Goal: Task Accomplishment & Management: Manage account settings

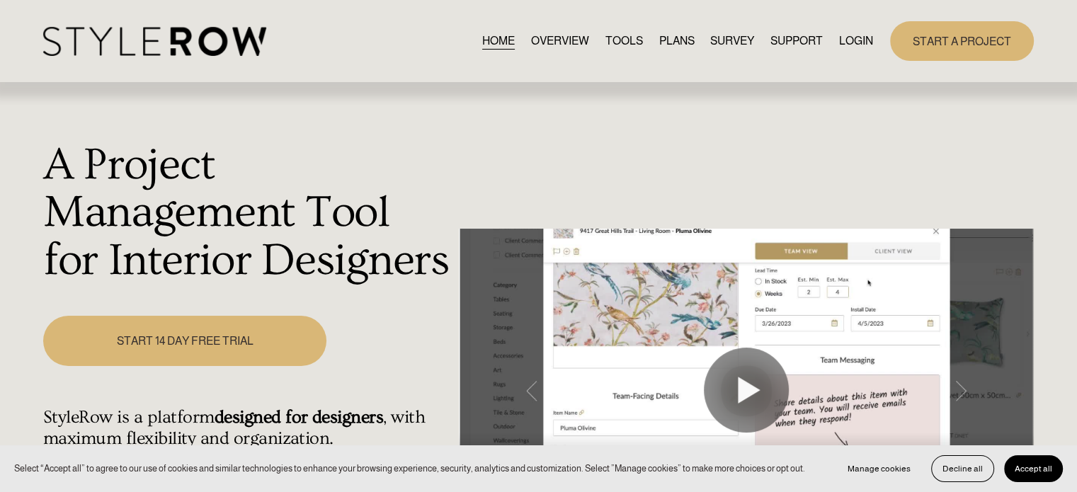
click at [850, 50] on link "LOGIN" at bounding box center [856, 40] width 34 height 19
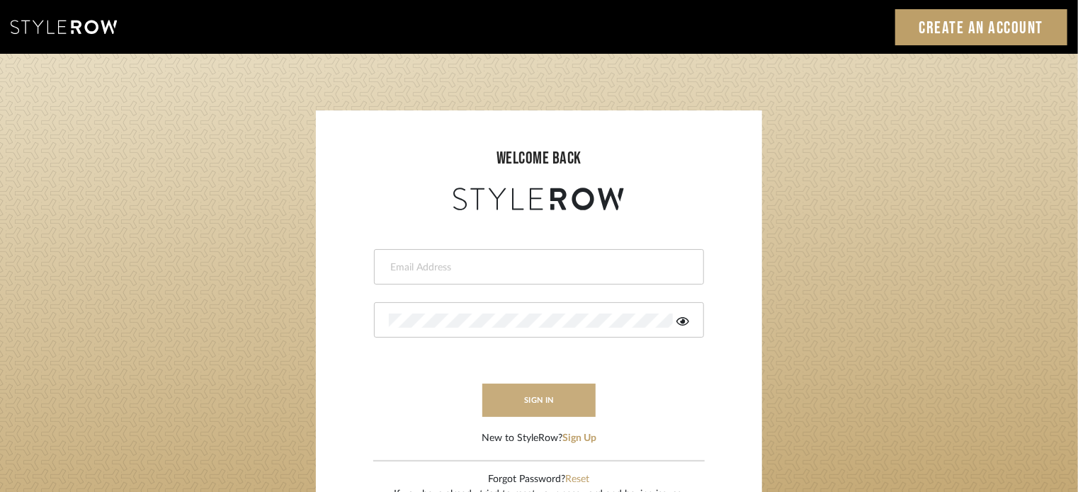
type input "[EMAIL_ADDRESS][PERSON_NAME][DOMAIN_NAME]"
click at [538, 401] on button "sign in" at bounding box center [538, 400] width 113 height 33
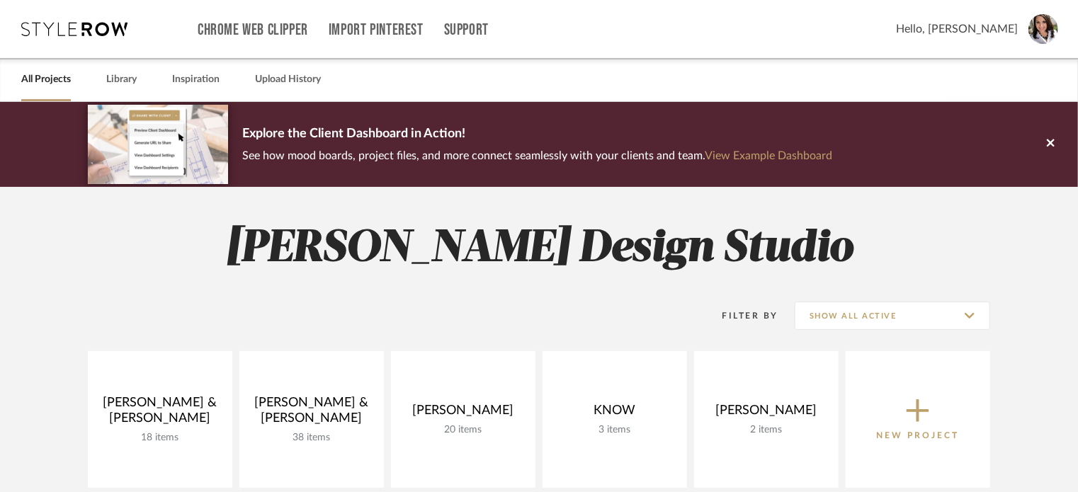
scroll to position [61, 0]
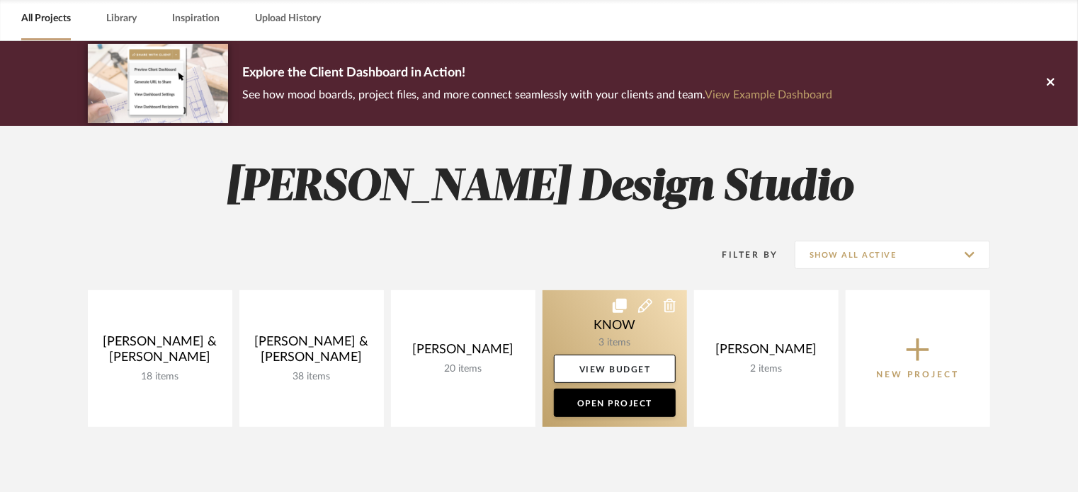
click at [666, 307] on icon at bounding box center [669, 306] width 13 height 14
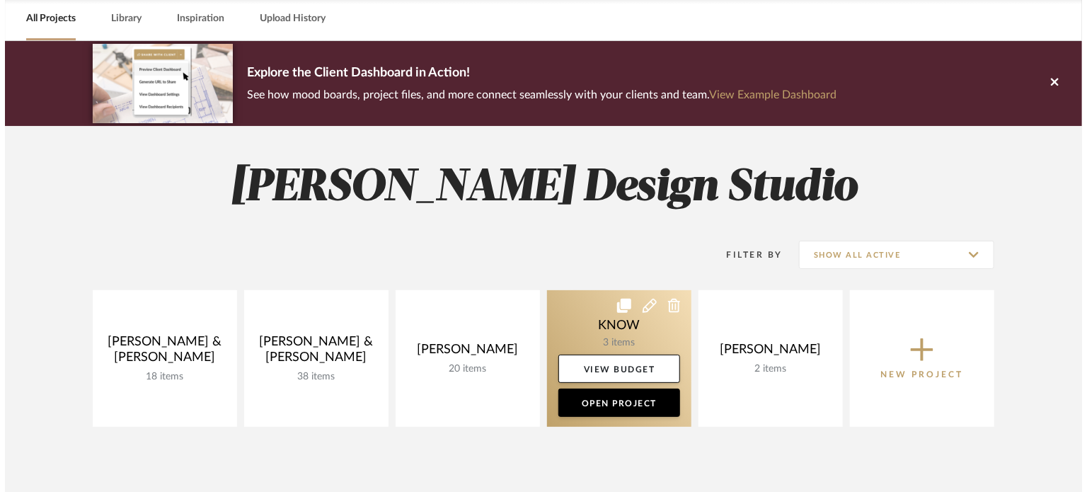
scroll to position [0, 0]
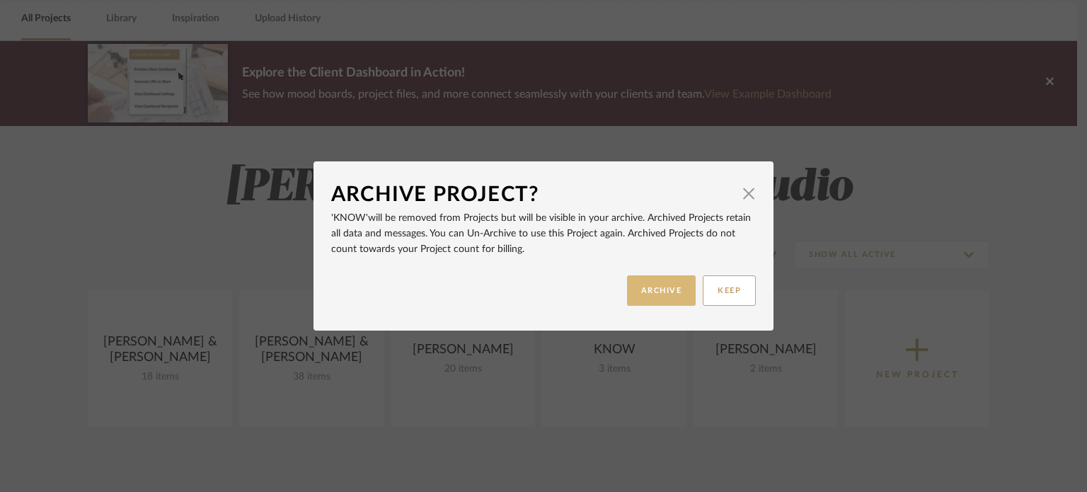
click at [666, 299] on button "ARCHIVE" at bounding box center [661, 290] width 69 height 30
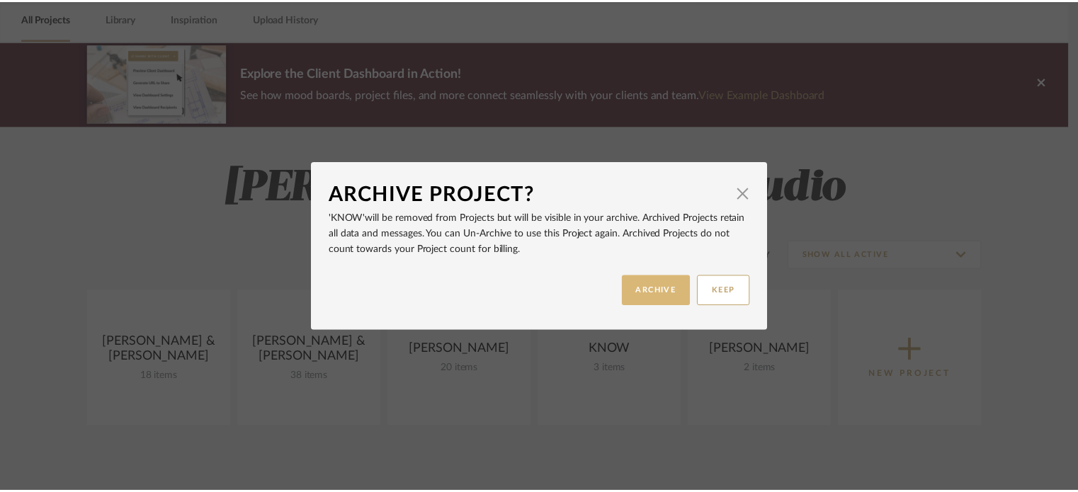
scroll to position [61, 0]
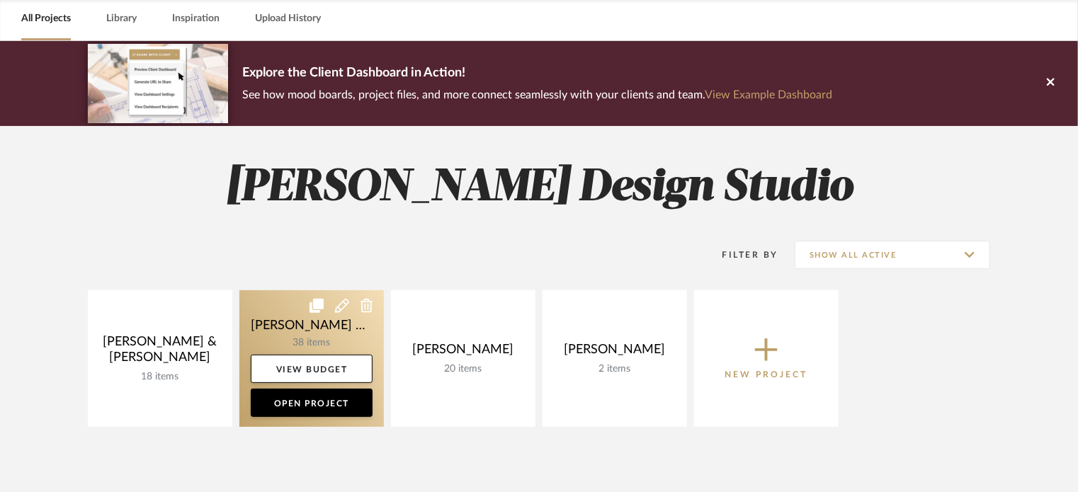
click at [370, 308] on icon at bounding box center [366, 306] width 13 height 14
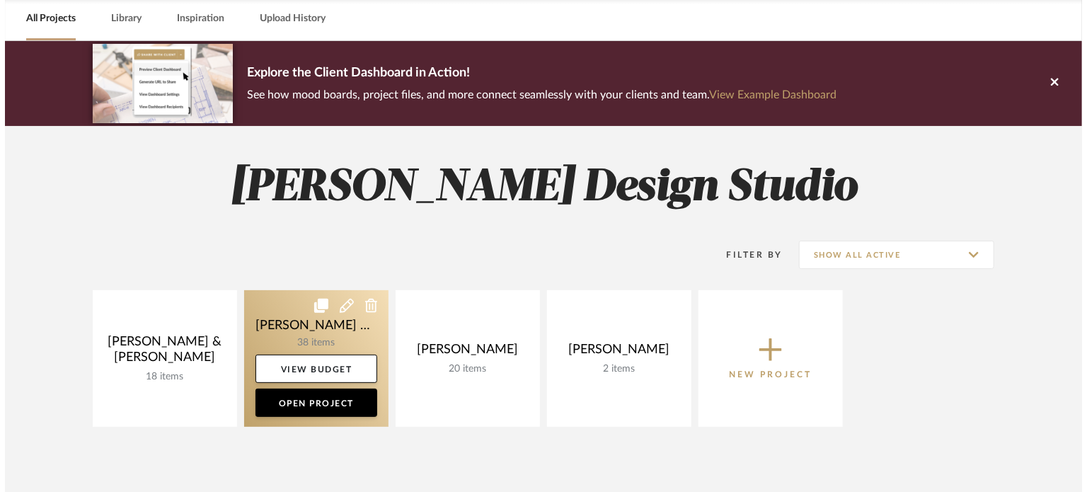
scroll to position [0, 0]
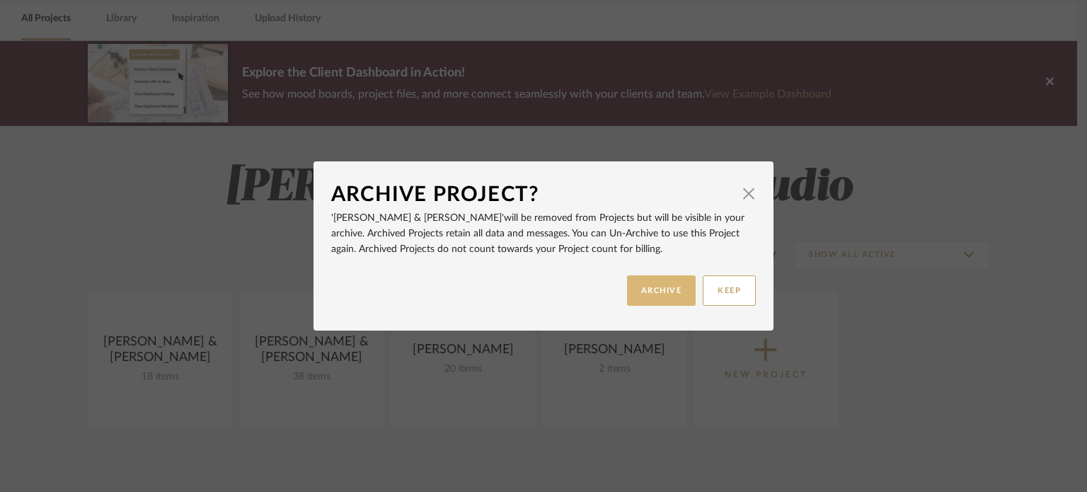
click at [648, 300] on button "ARCHIVE" at bounding box center [661, 290] width 69 height 30
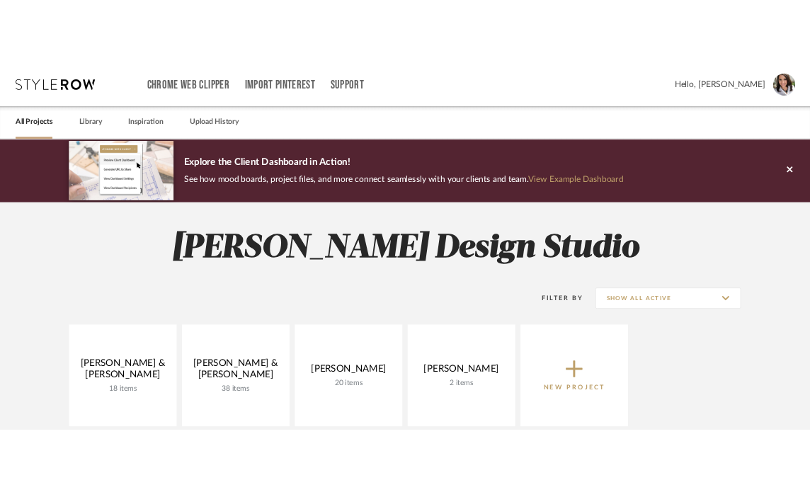
scroll to position [61, 0]
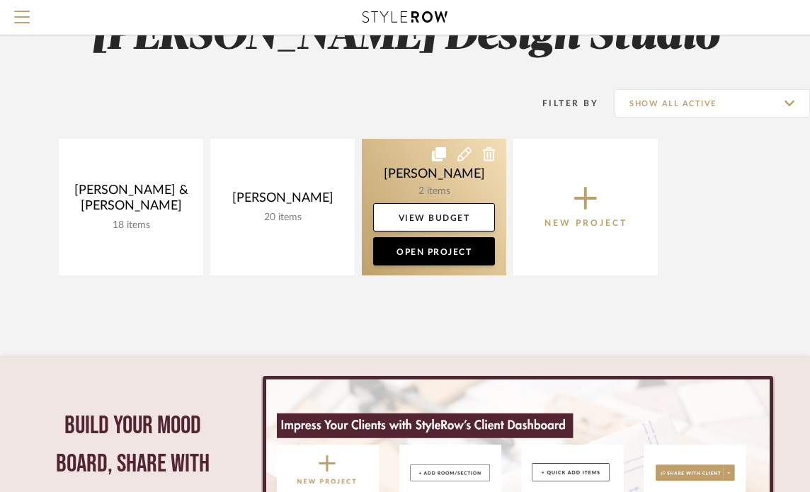
click at [426, 171] on link at bounding box center [434, 207] width 144 height 137
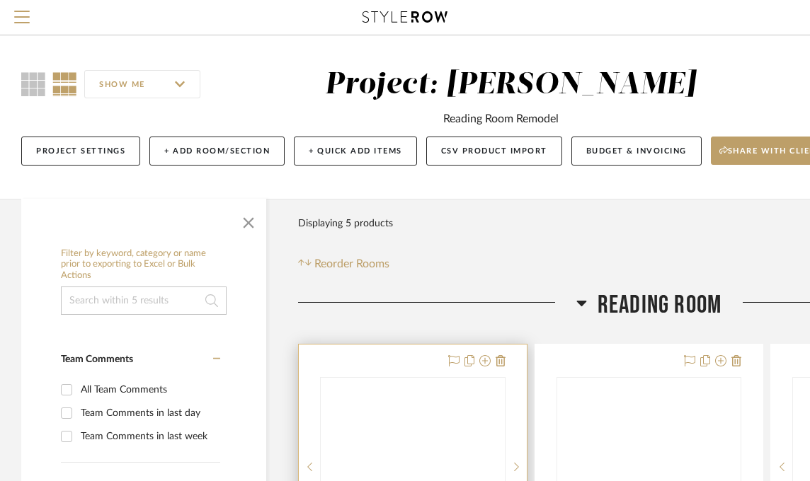
scroll to position [283, 0]
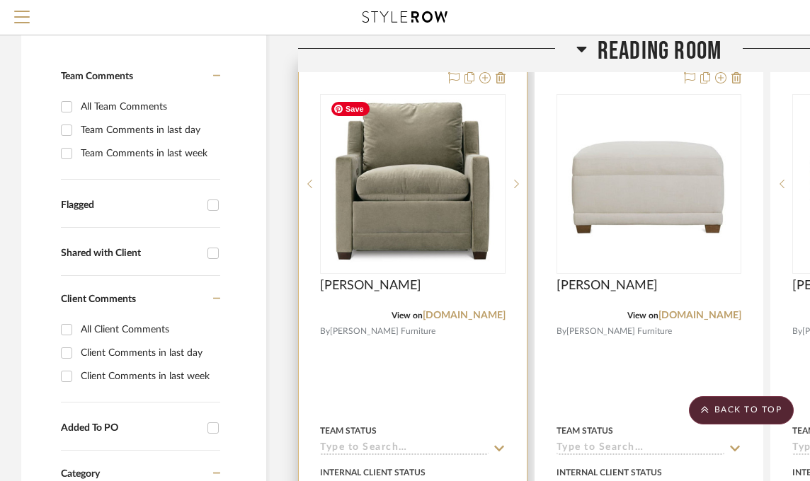
click at [418, 185] on img "0" at bounding box center [412, 184] width 177 height 177
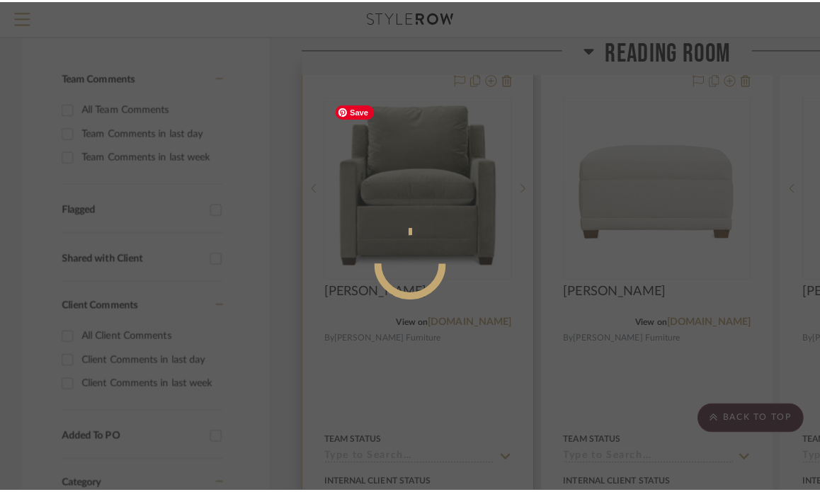
scroll to position [0, 0]
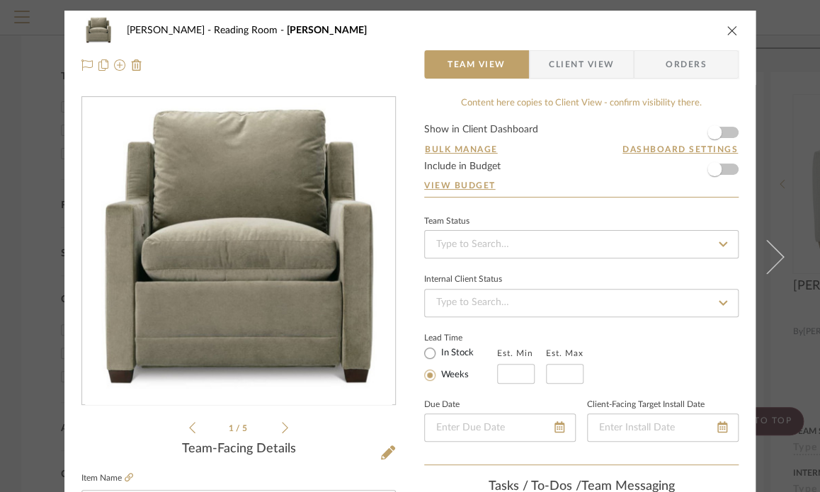
click at [280, 263] on img "0" at bounding box center [238, 251] width 307 height 307
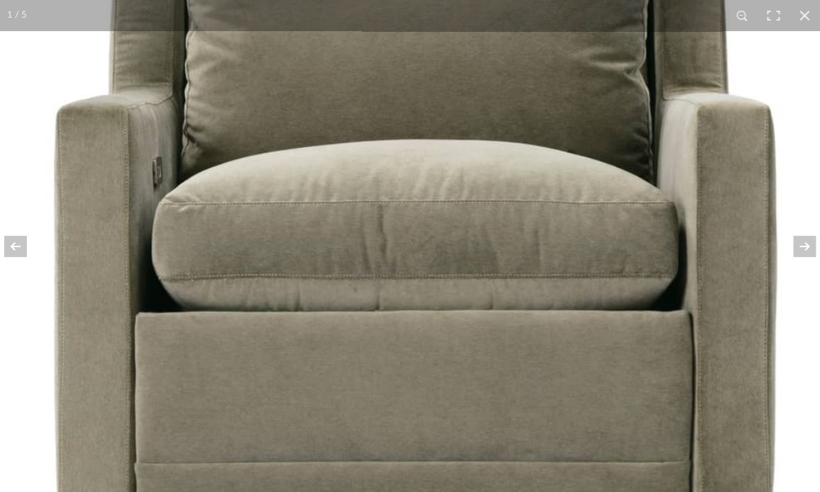
click at [399, 156] on img at bounding box center [414, 231] width 828 height 828
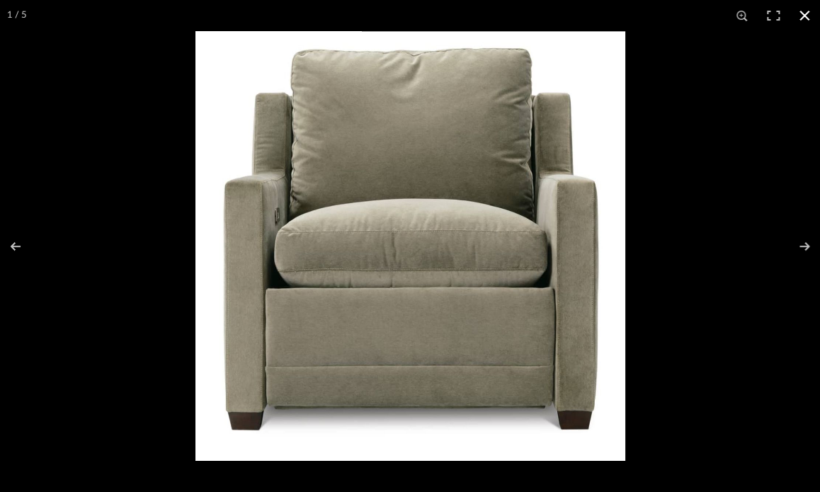
click at [801, 13] on button at bounding box center [804, 15] width 31 height 31
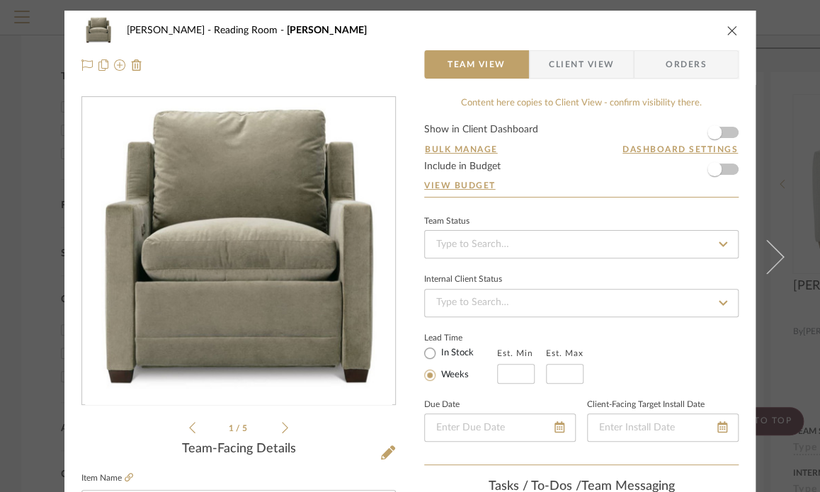
click at [726, 30] on icon "close" at bounding box center [731, 30] width 11 height 11
